Goal: Task Accomplishment & Management: Complete application form

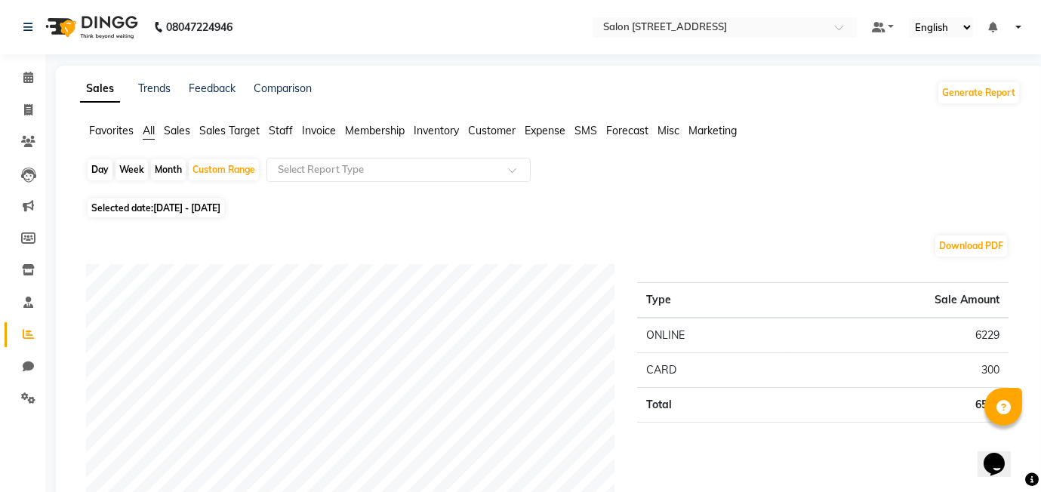
click at [162, 172] on div "Month" at bounding box center [168, 169] width 35 height 21
select select "9"
select select "2025"
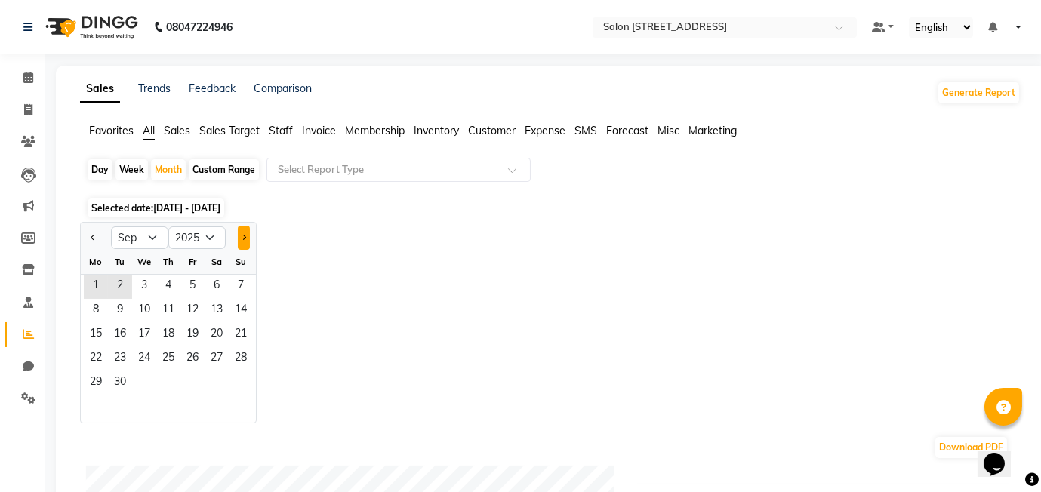
click at [245, 235] on button "Next month" at bounding box center [244, 238] width 12 height 24
select select "10"
click at [144, 271] on div "We" at bounding box center [144, 262] width 24 height 24
click at [142, 282] on span "1" at bounding box center [144, 287] width 24 height 24
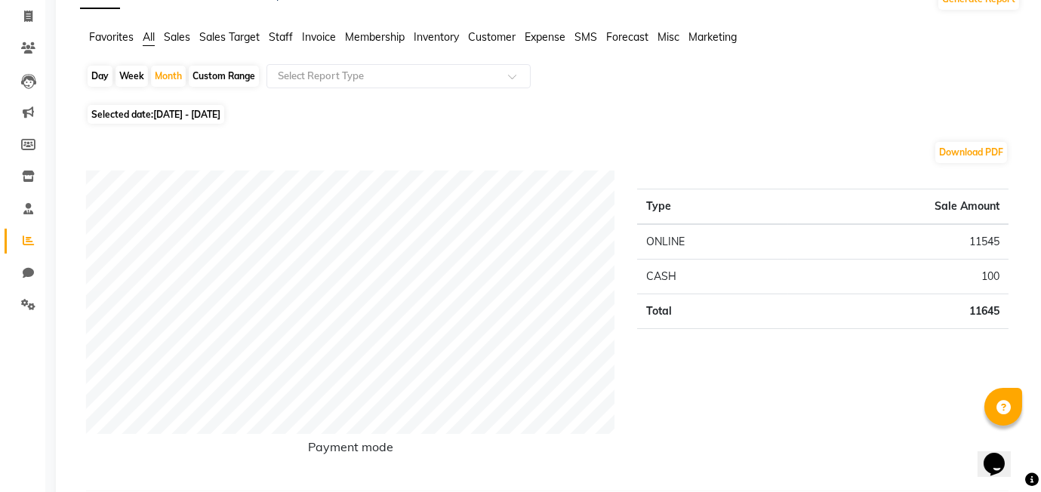
scroll to position [93, 0]
click at [165, 72] on div "Month" at bounding box center [168, 76] width 35 height 21
select select "10"
select select "2025"
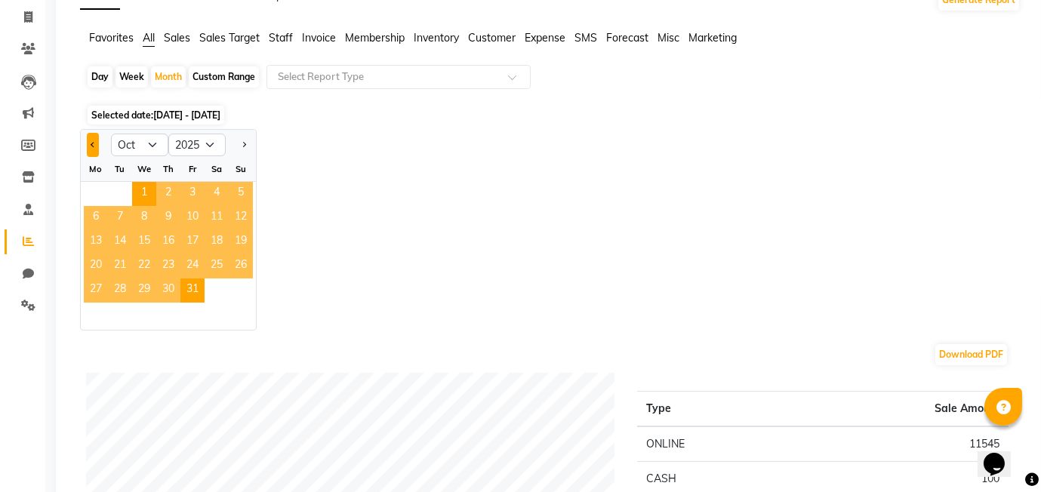
click at [91, 141] on span "Previous month" at bounding box center [93, 143] width 5 height 5
select select "9"
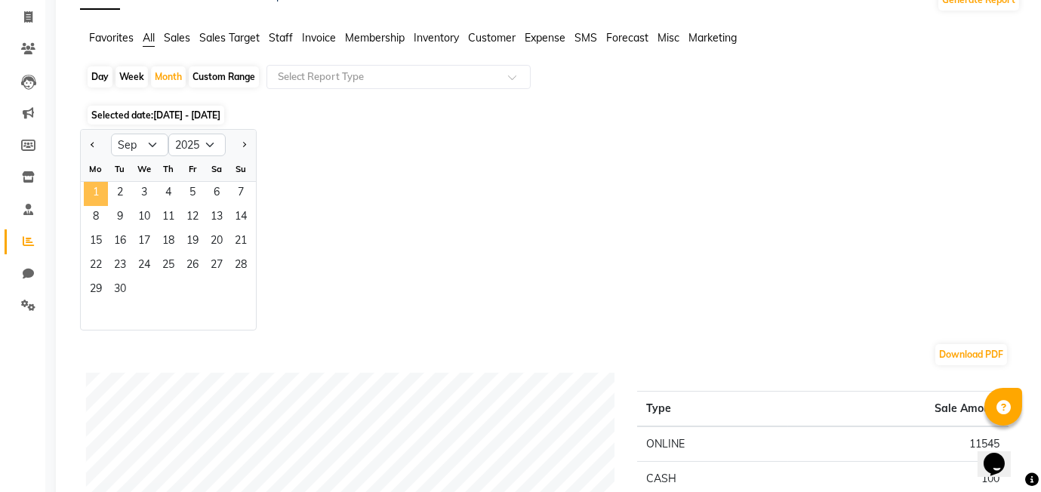
click at [88, 188] on span "1" at bounding box center [96, 194] width 24 height 24
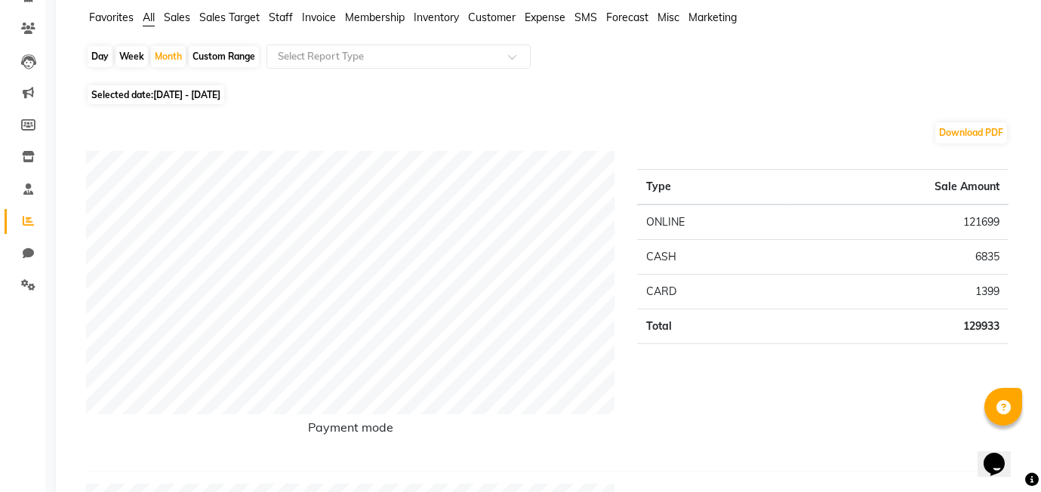
scroll to position [0, 0]
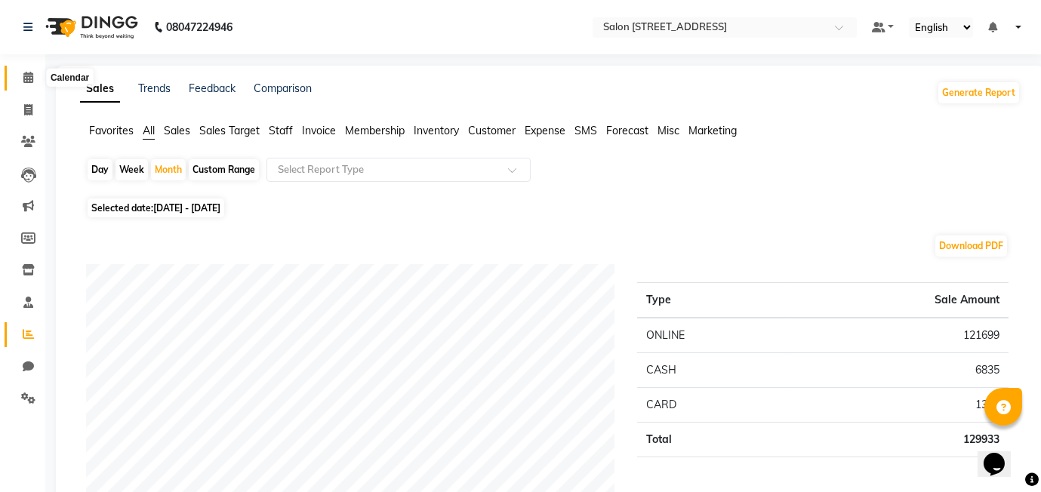
click at [39, 80] on span at bounding box center [28, 77] width 26 height 17
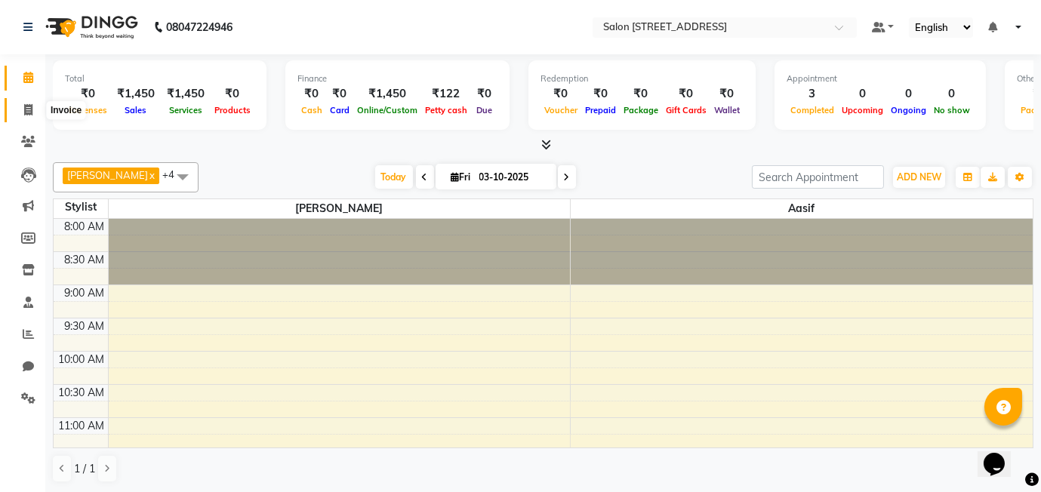
click at [25, 114] on icon at bounding box center [28, 109] width 8 height 11
select select "8448"
select select "service"
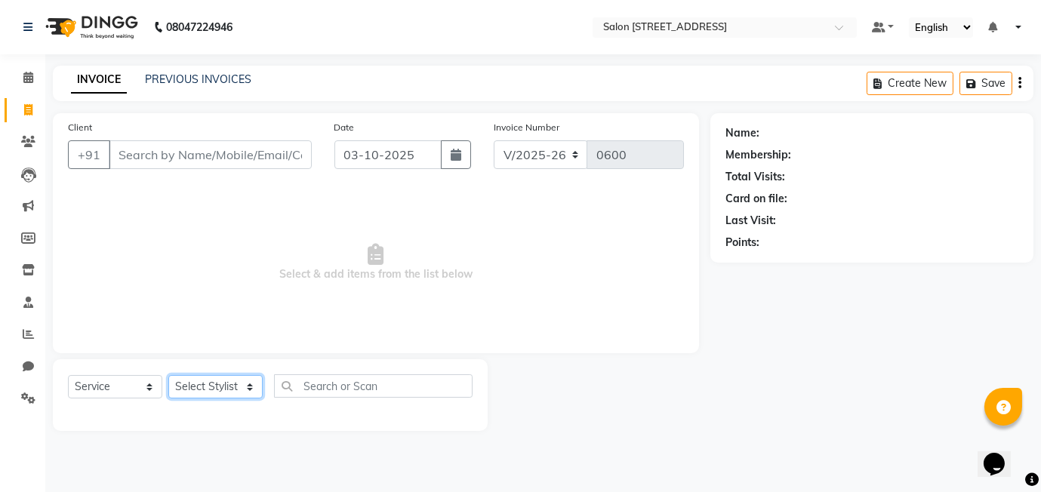
click at [229, 382] on select "Select Stylist [PERSON_NAME] Manager [PERSON_NAME]" at bounding box center [215, 386] width 94 height 23
select select "90774"
click at [168, 375] on select "Select Stylist [PERSON_NAME] Manager [PERSON_NAME]" at bounding box center [215, 386] width 94 height 23
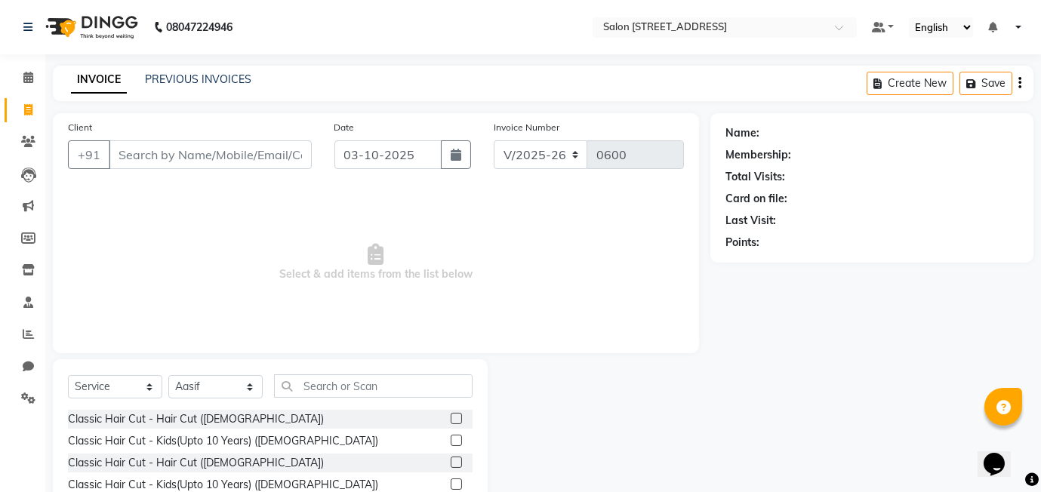
click at [245, 409] on div "Select Service Product Membership Package Voucher Prepaid Gift Card Select Styl…" at bounding box center [270, 392] width 405 height 35
click at [457, 418] on label at bounding box center [456, 418] width 11 height 11
click at [457, 418] on input "checkbox" at bounding box center [456, 420] width 10 height 10
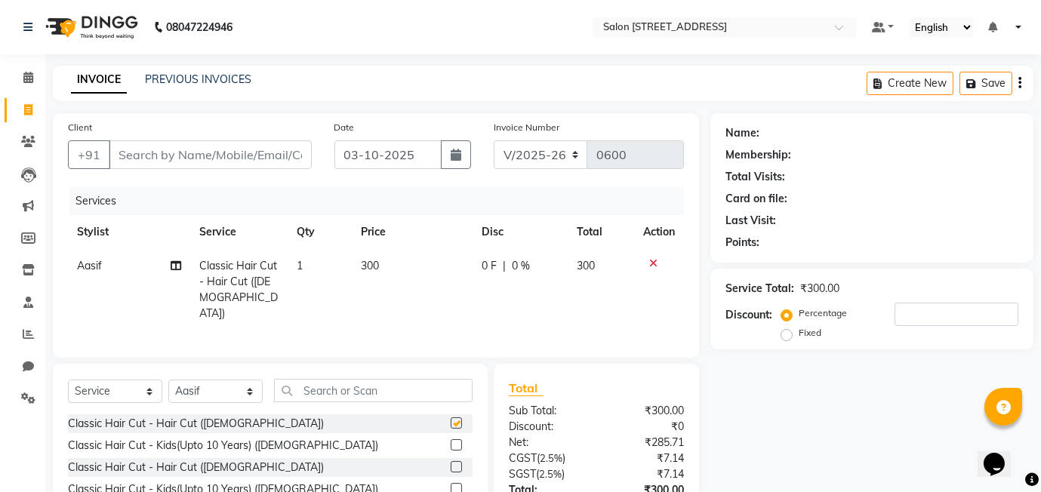
checkbox input "false"
click at [161, 157] on input "Client" at bounding box center [210, 154] width 203 height 29
type input "9"
type input "0"
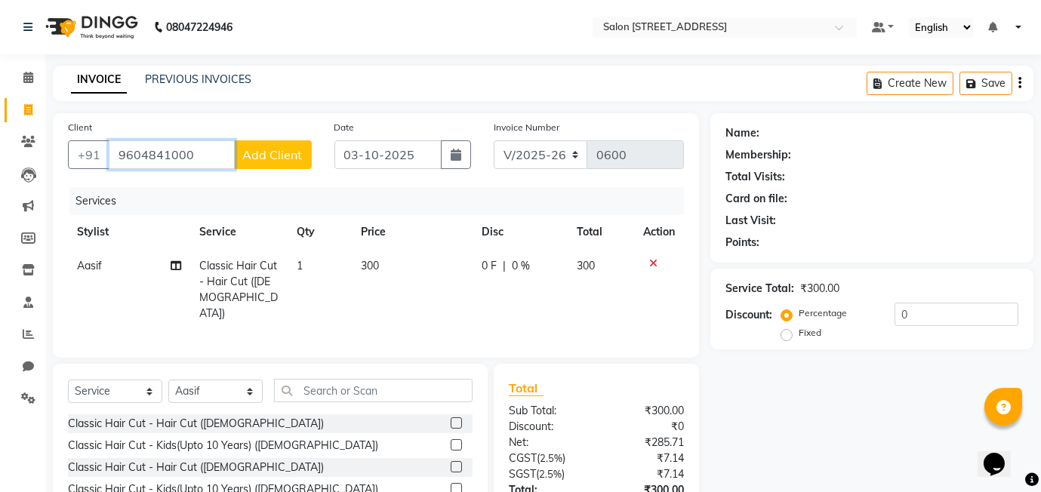
type input "9604841000"
click at [263, 154] on span "Add Client" at bounding box center [273, 154] width 60 height 15
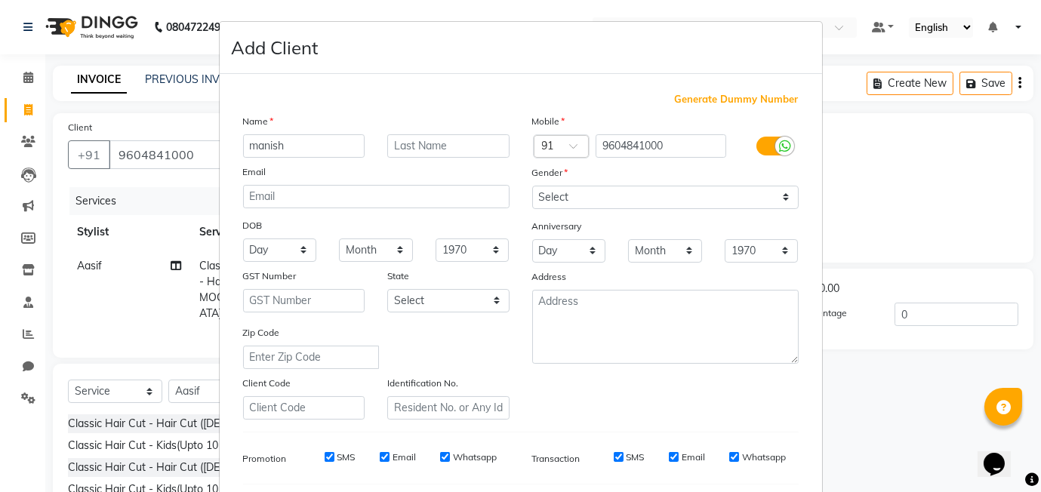
type input "manish"
click at [606, 188] on select "Select [DEMOGRAPHIC_DATA] [DEMOGRAPHIC_DATA] Other Prefer Not To Say" at bounding box center [665, 197] width 267 height 23
select select "[DEMOGRAPHIC_DATA]"
click at [532, 186] on select "Select [DEMOGRAPHIC_DATA] [DEMOGRAPHIC_DATA] Other Prefer Not To Say" at bounding box center [665, 197] width 267 height 23
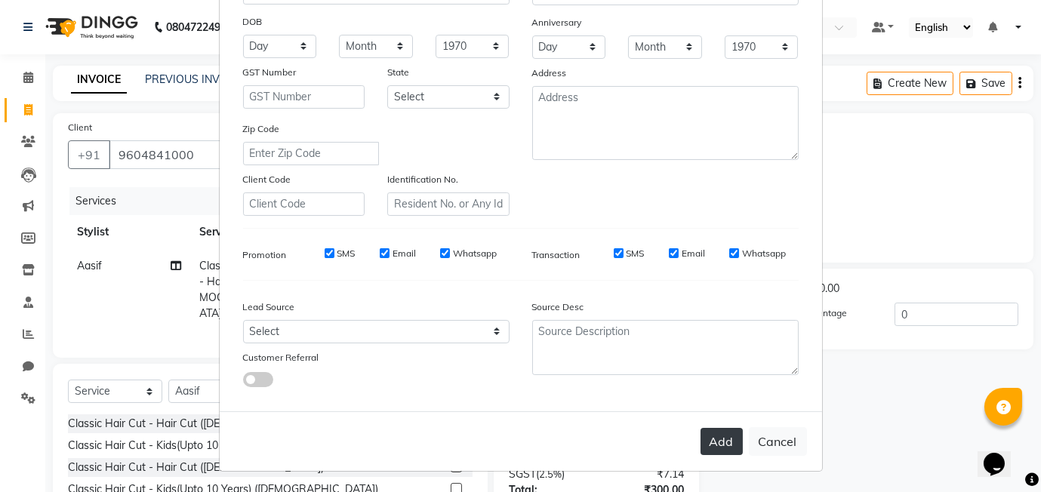
click at [728, 444] on button "Add" at bounding box center [722, 441] width 42 height 27
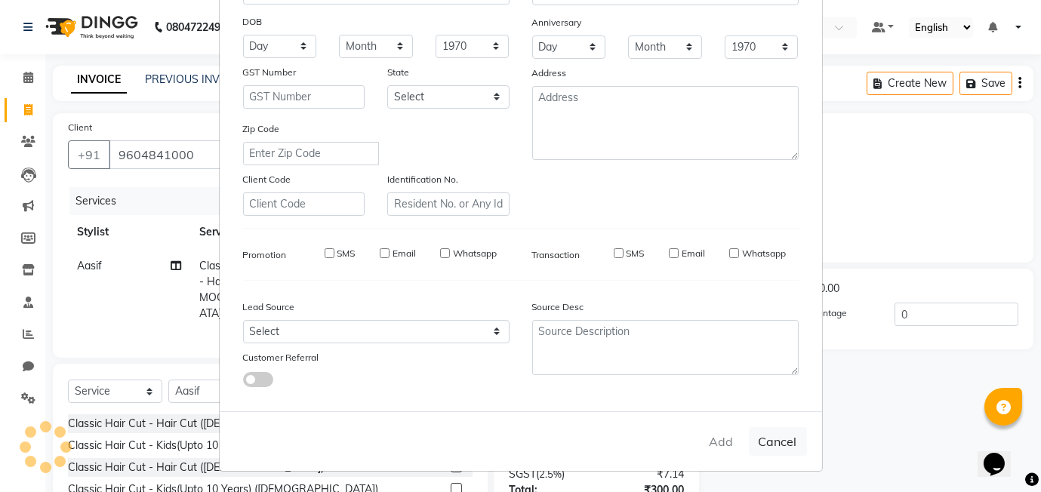
select select
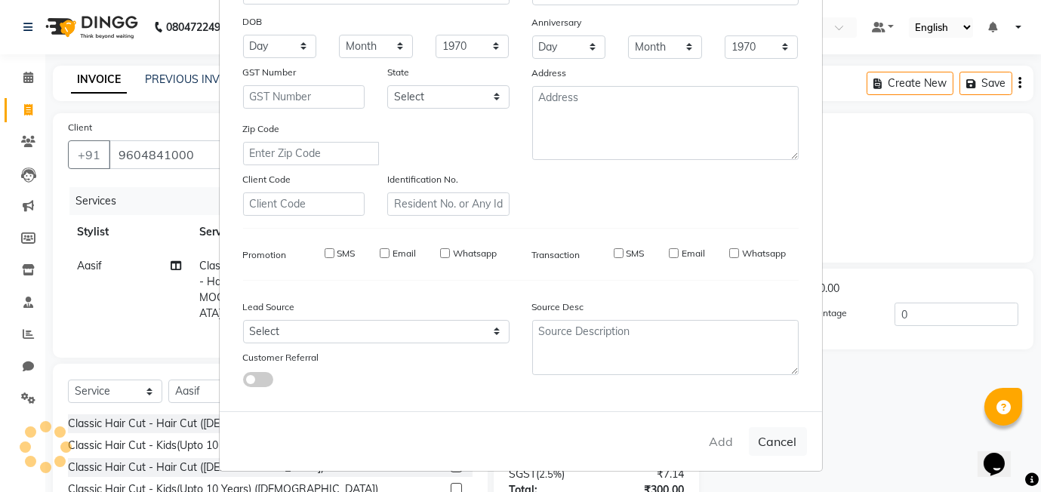
select select
checkbox input "false"
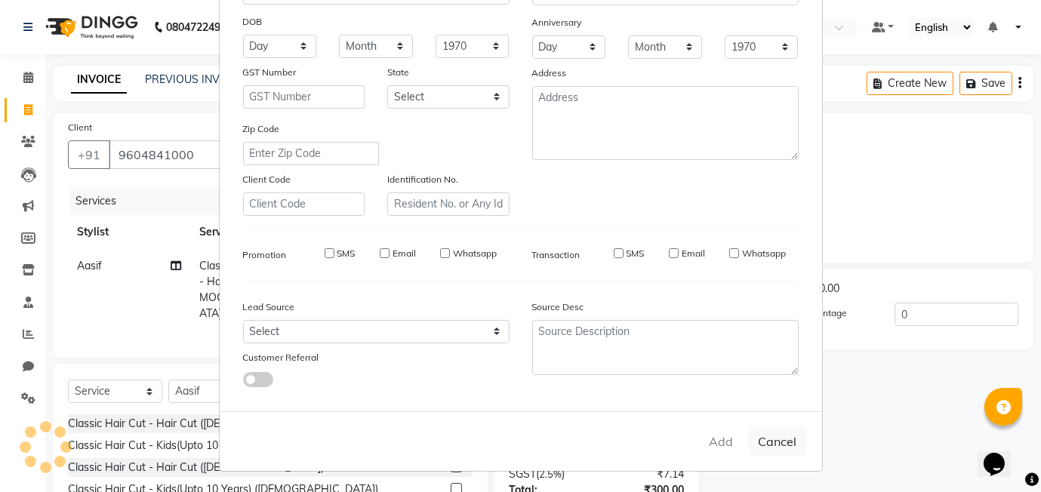
checkbox input "false"
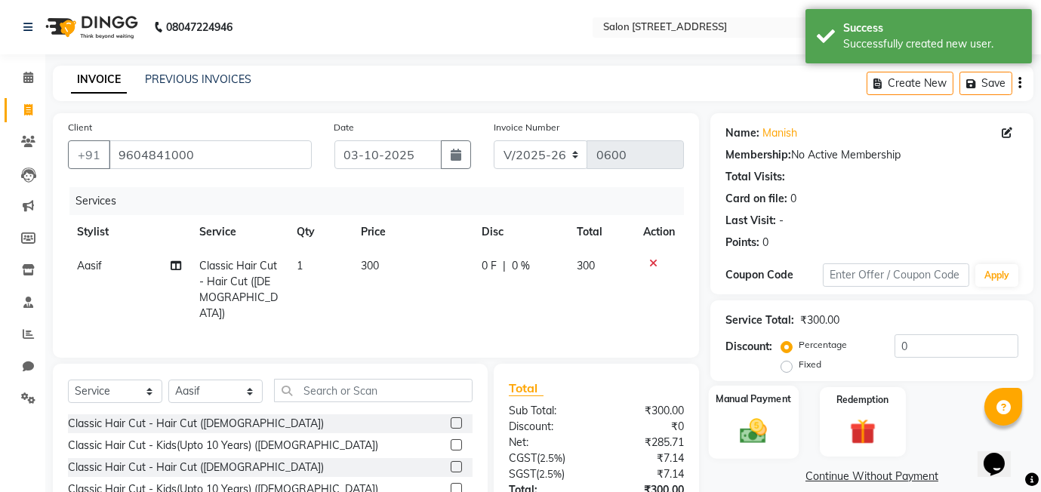
click at [749, 417] on img at bounding box center [754, 430] width 44 height 31
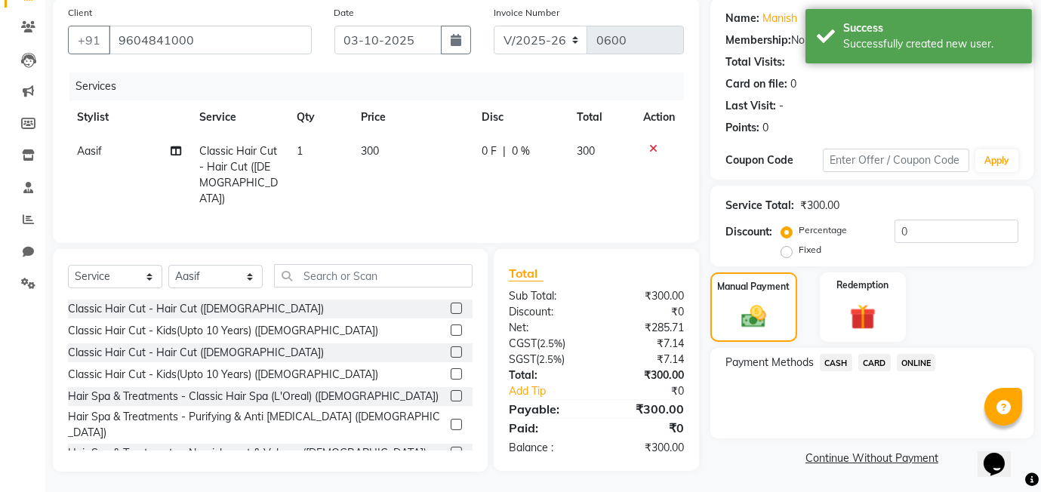
click at [907, 361] on span "ONLINE" at bounding box center [916, 362] width 39 height 17
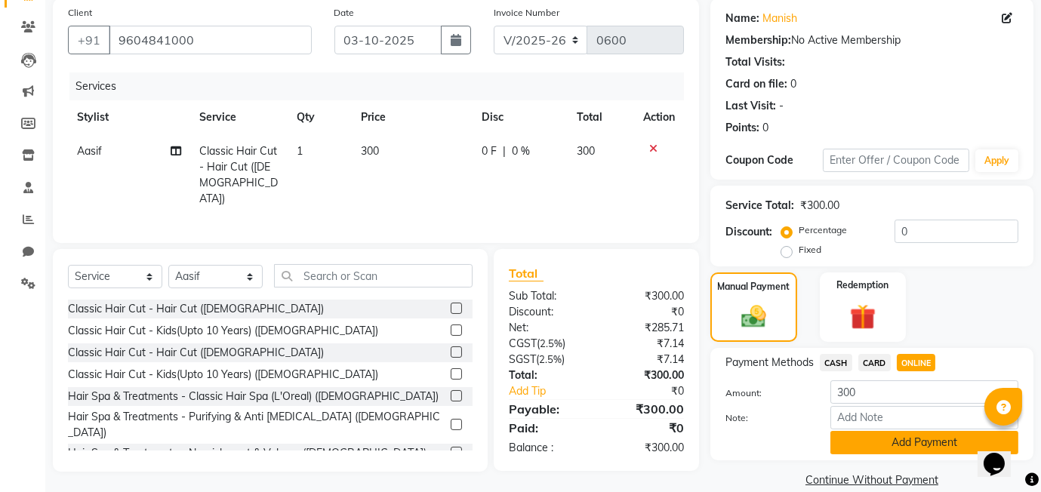
click at [895, 436] on button "Add Payment" at bounding box center [925, 442] width 188 height 23
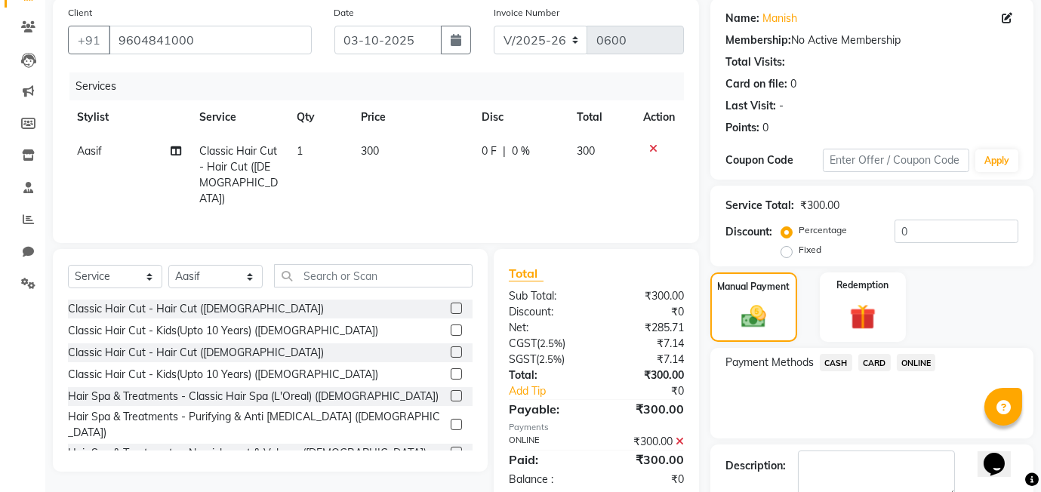
scroll to position [200, 0]
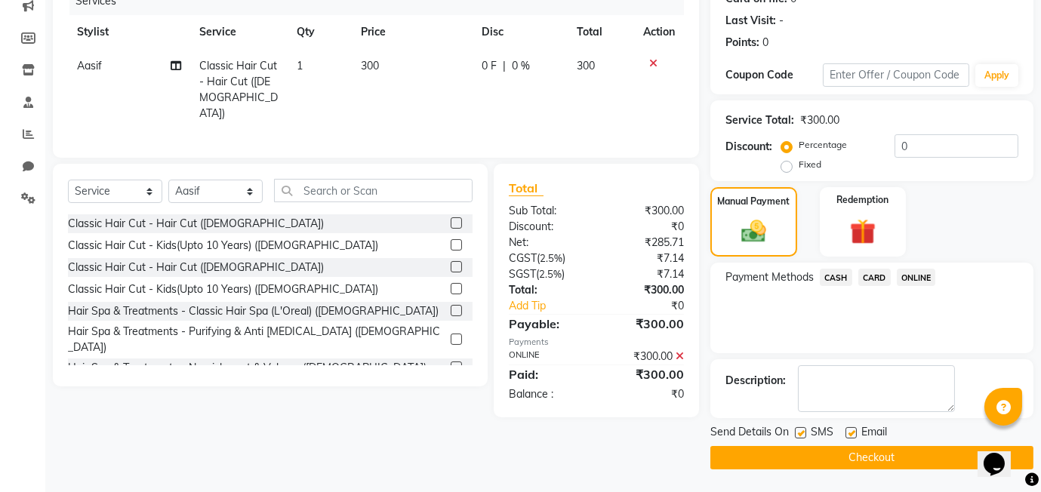
click at [850, 455] on button "Checkout" at bounding box center [872, 457] width 323 height 23
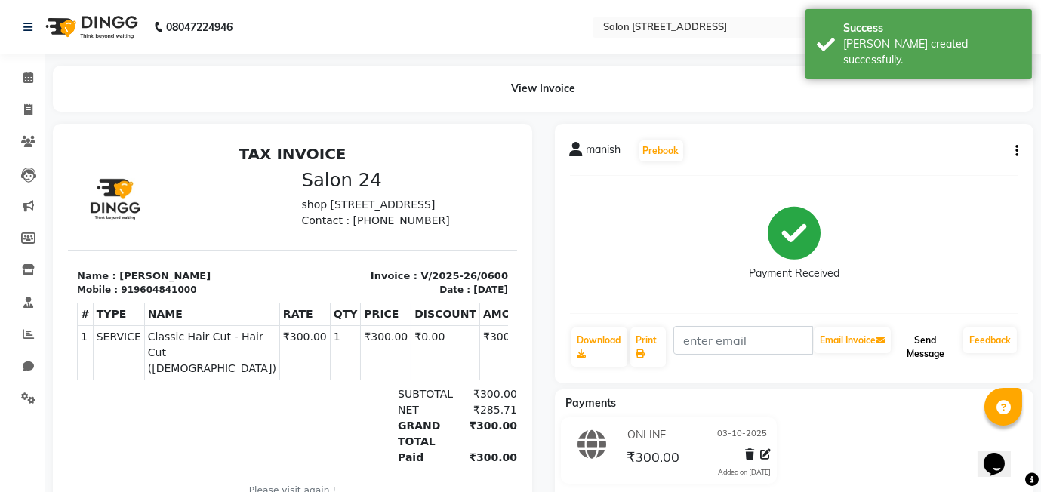
click at [920, 336] on button "Send Message" at bounding box center [925, 347] width 63 height 39
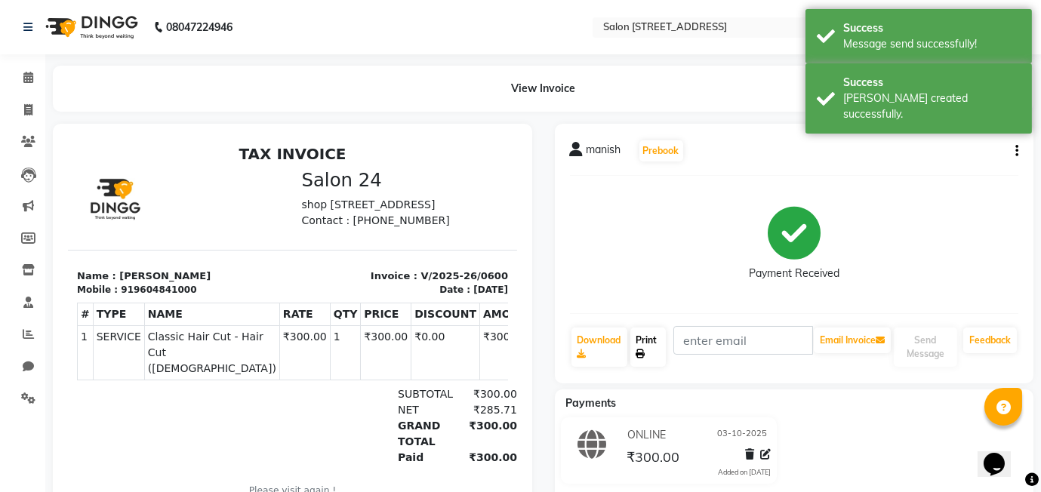
click at [652, 347] on link "Print" at bounding box center [649, 347] width 36 height 39
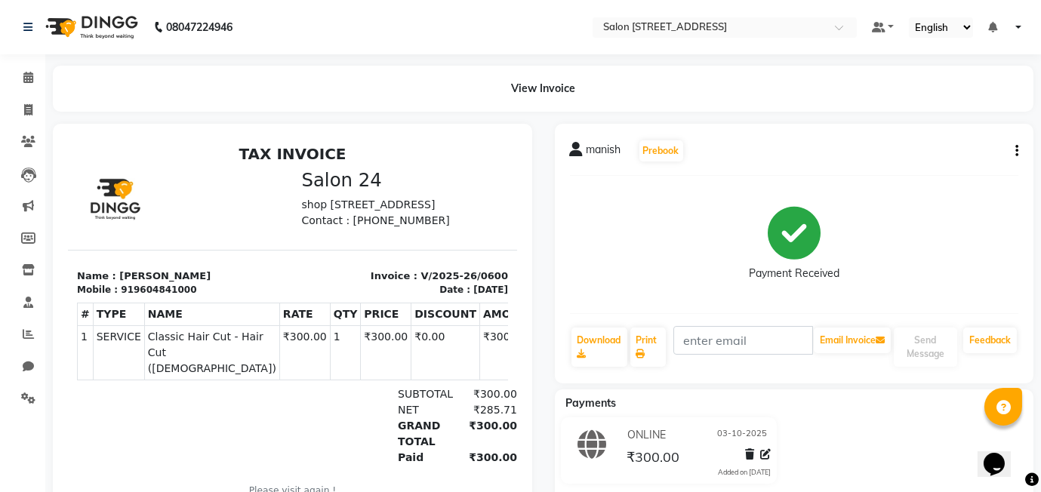
click at [968, 180] on div "manish Prebook Payment Received Download Print Email Invoice Send Message Feedb…" at bounding box center [795, 254] width 480 height 260
click at [30, 76] on icon at bounding box center [28, 77] width 10 height 11
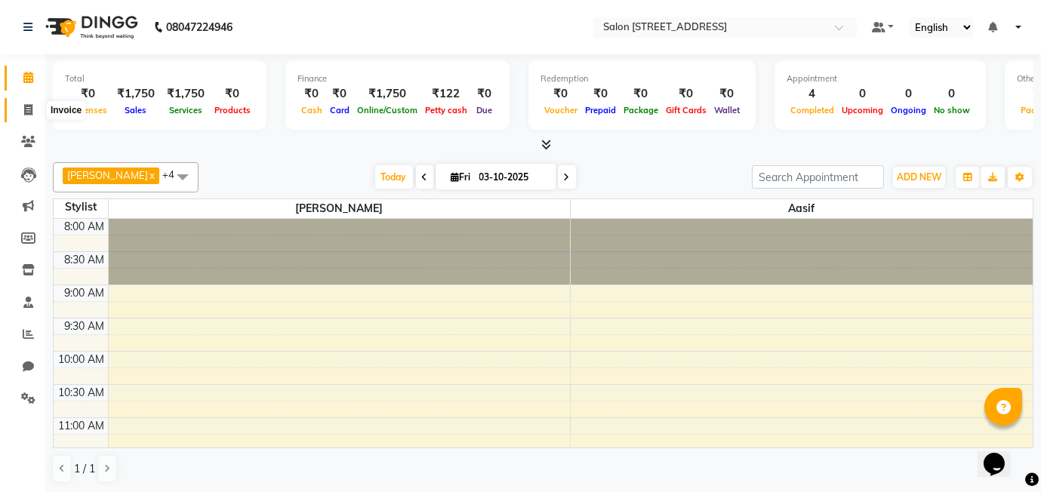
click at [18, 110] on span at bounding box center [28, 110] width 26 height 17
select select "service"
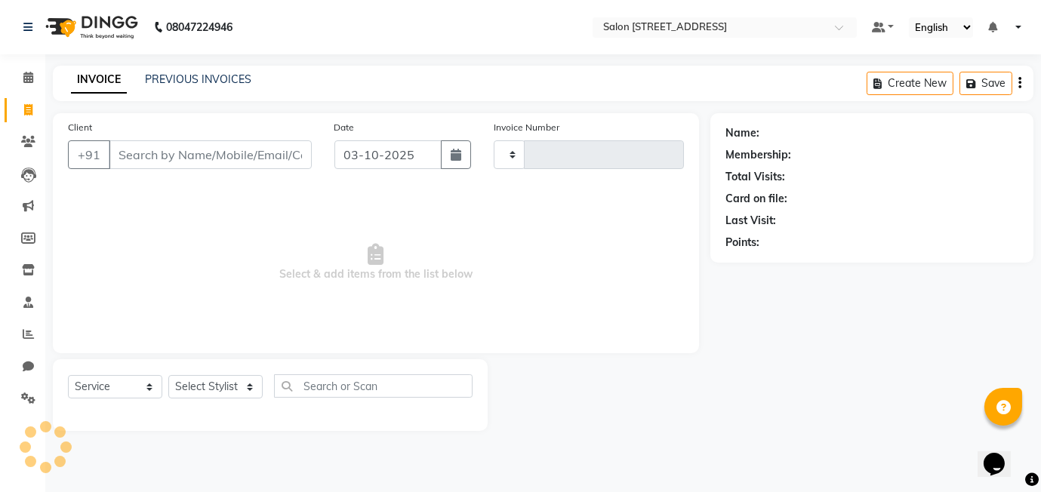
type input "0601"
select select "8448"
